Goal: Find specific page/section: Find specific page/section

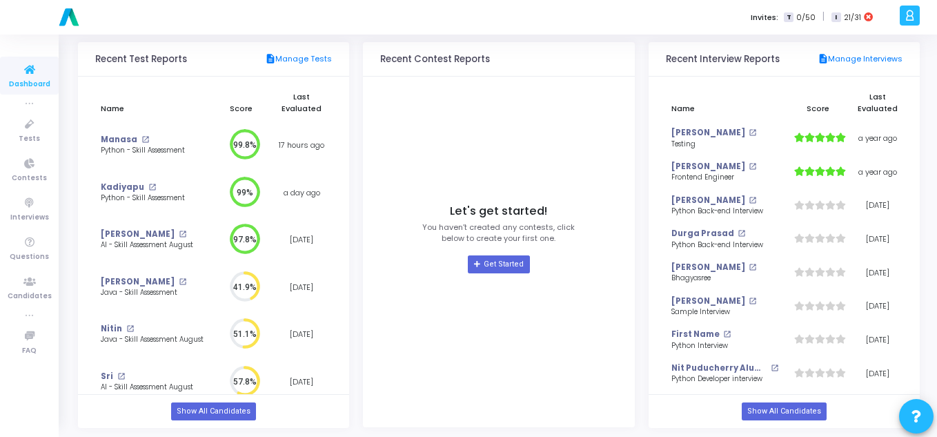
scroll to position [149, 0]
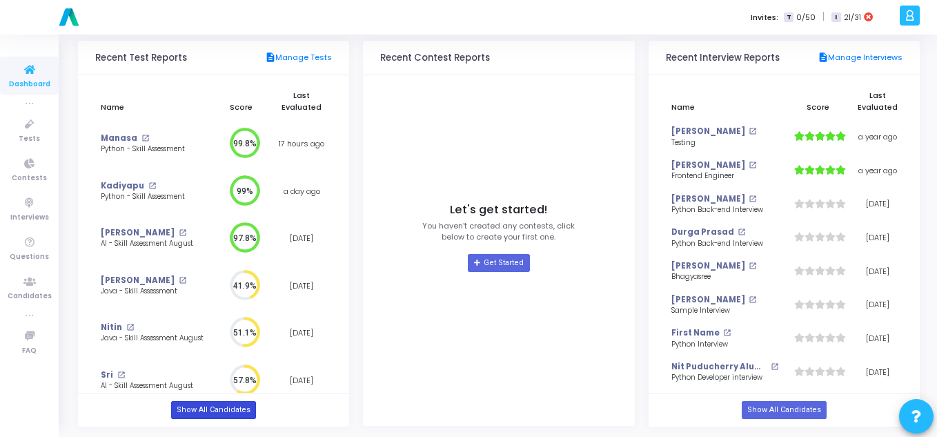
click at [194, 416] on link "Show All Candidates" at bounding box center [213, 410] width 85 height 18
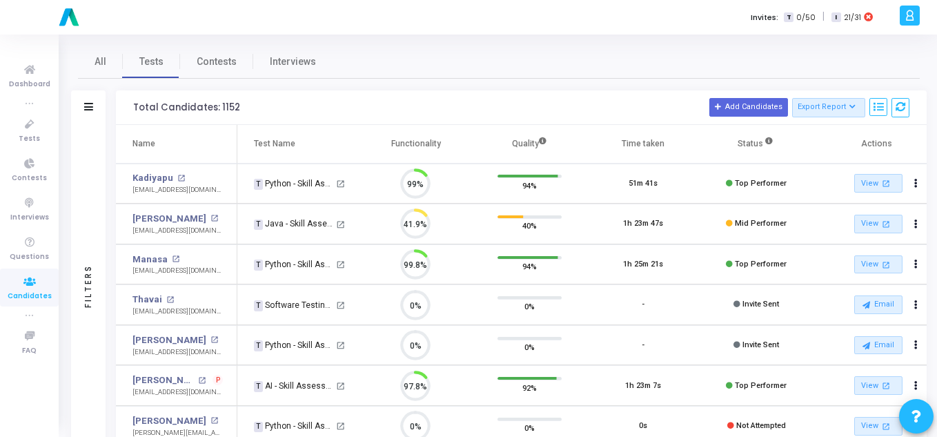
scroll to position [29, 35]
drag, startPoint x: 126, startPoint y: 230, endPoint x: 214, endPoint y: 230, distance: 87.6
click at [214, 230] on td "[PERSON_NAME] open_in_new [EMAIL_ADDRESS][DOMAIN_NAME]" at bounding box center [176, 223] width 121 height 41
copy div "[EMAIL_ADDRESS][DOMAIN_NAME]"
click at [80, 106] on div "Filters" at bounding box center [88, 107] width 34 height 34
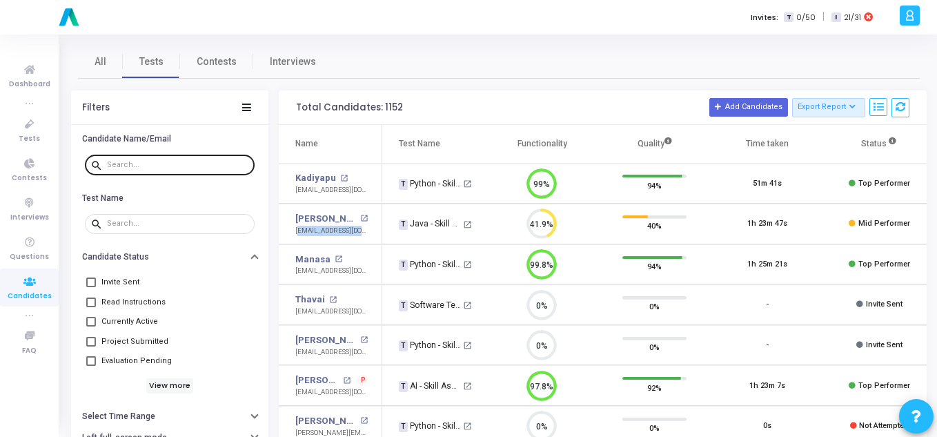
click at [137, 167] on input "text" at bounding box center [178, 165] width 142 height 8
paste input "[EMAIL_ADDRESS][DOMAIN_NAME]"
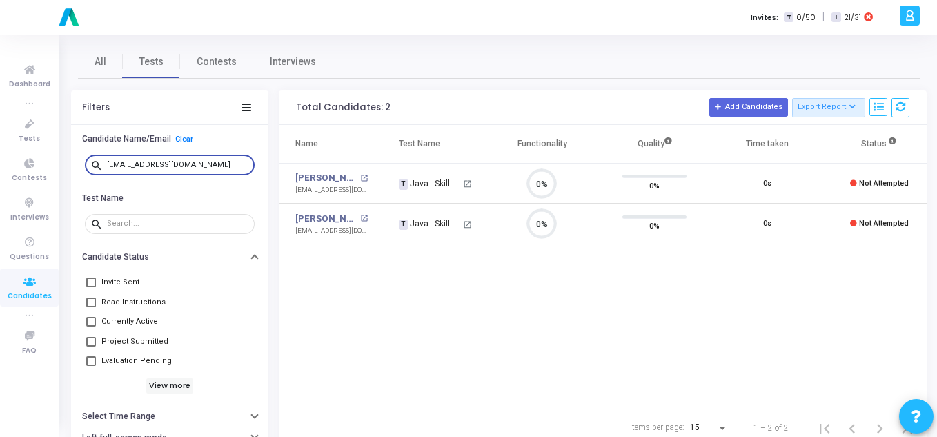
scroll to position [6, 6]
type input "[EMAIL_ADDRESS][DOMAIN_NAME]"
